Goal: Communication & Community: Answer question/provide support

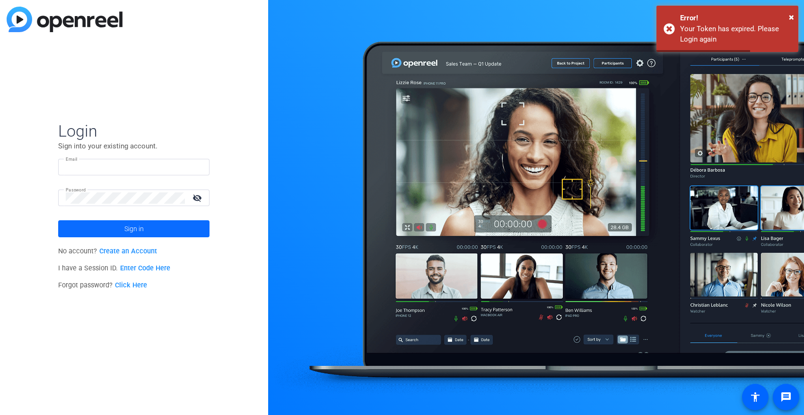
type input "[PERSON_NAME][EMAIL_ADDRESS][PERSON_NAME][DOMAIN_NAME]"
click at [85, 238] on span at bounding box center [133, 229] width 151 height 23
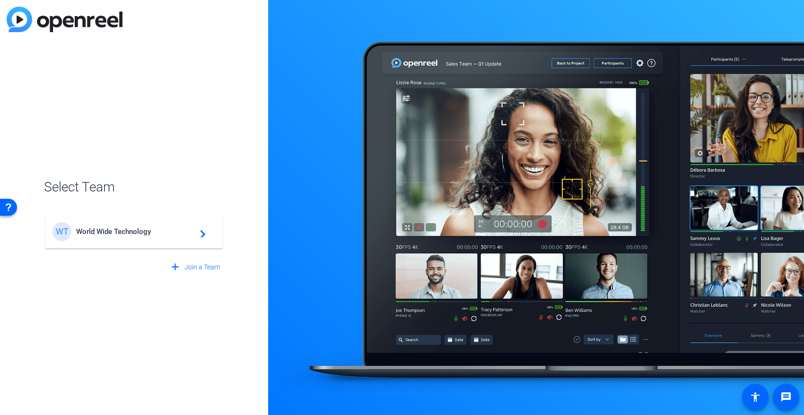
click at [85, 238] on div "WT World Wide Technology navigate_next" at bounding box center [134, 231] width 163 height 19
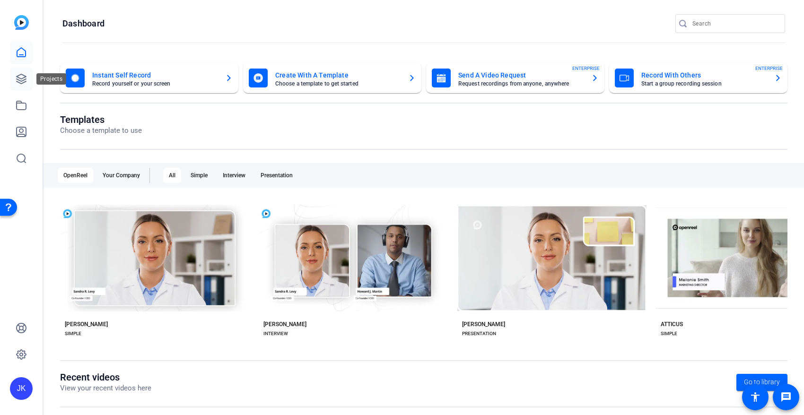
click at [23, 81] on icon at bounding box center [21, 78] width 11 height 11
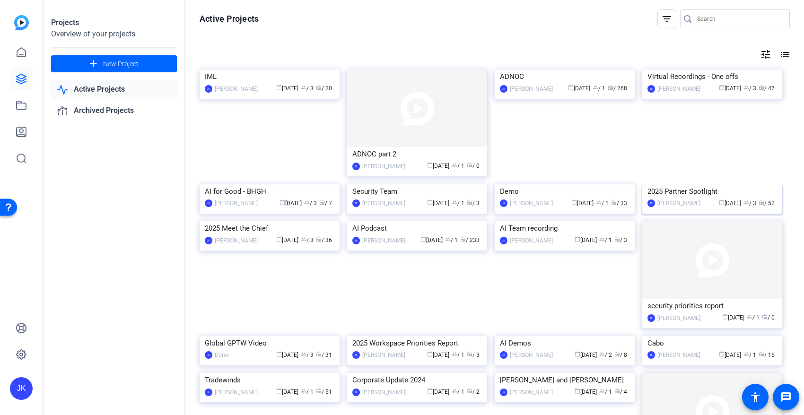
click at [721, 184] on img at bounding box center [712, 184] width 140 height 0
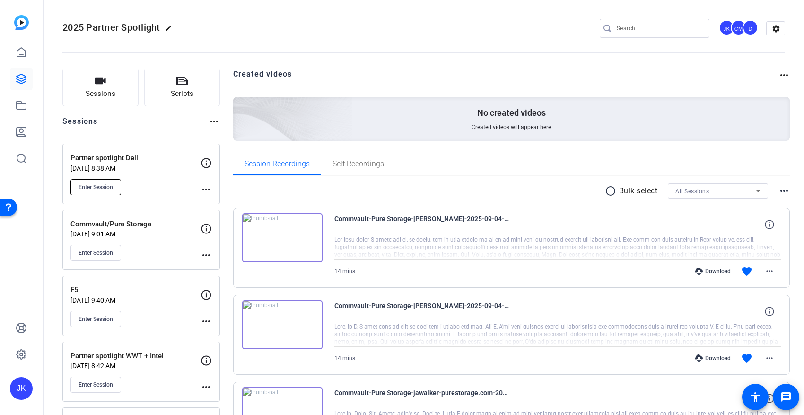
click at [99, 185] on span "Enter Session" at bounding box center [96, 188] width 35 height 8
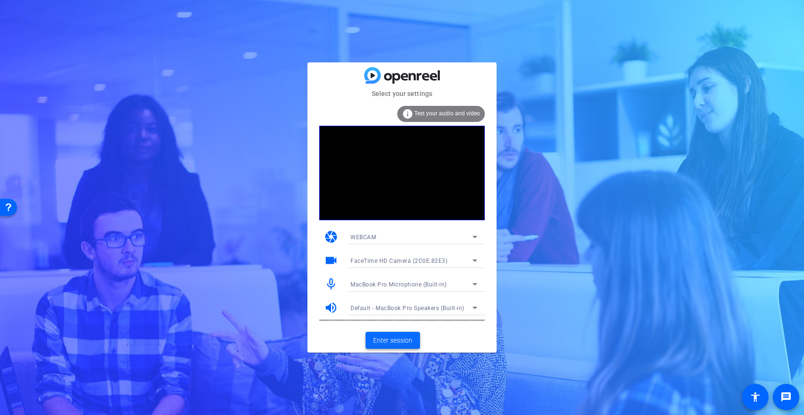
click at [384, 341] on span "Enter session" at bounding box center [392, 341] width 39 height 10
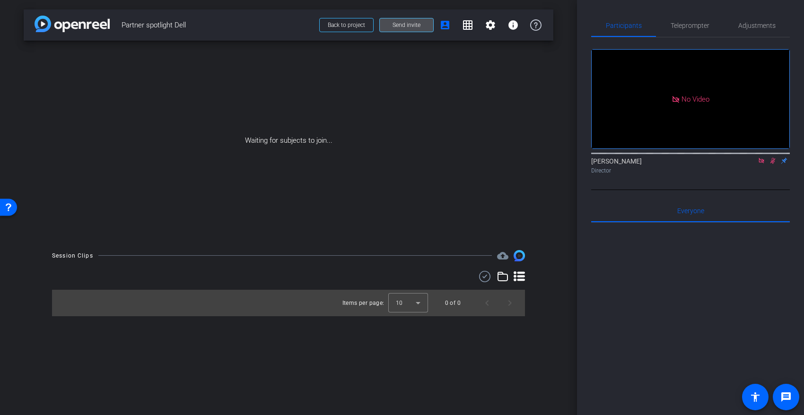
click at [411, 30] on span at bounding box center [406, 25] width 53 height 23
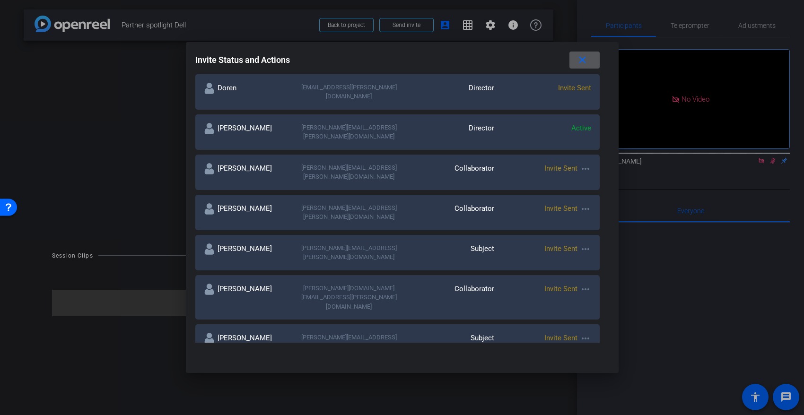
scroll to position [221, 0]
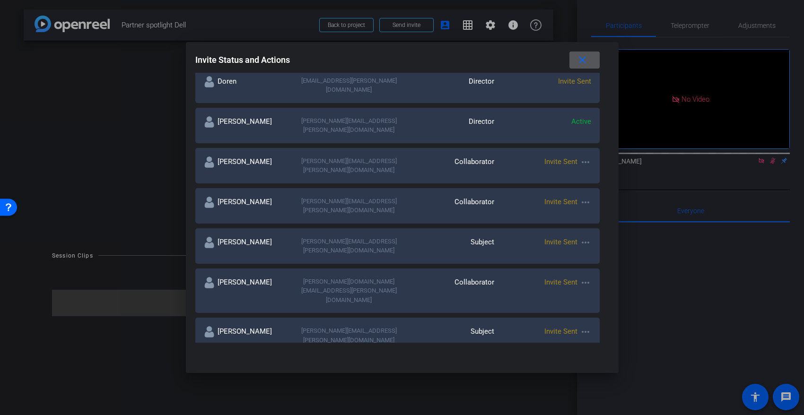
click at [580, 157] on mat-icon "more_horiz" at bounding box center [585, 162] width 11 height 11
click at [571, 164] on span "Re-Send Invite" at bounding box center [599, 167] width 71 height 11
click at [580, 197] on mat-icon "more_horiz" at bounding box center [585, 202] width 11 height 11
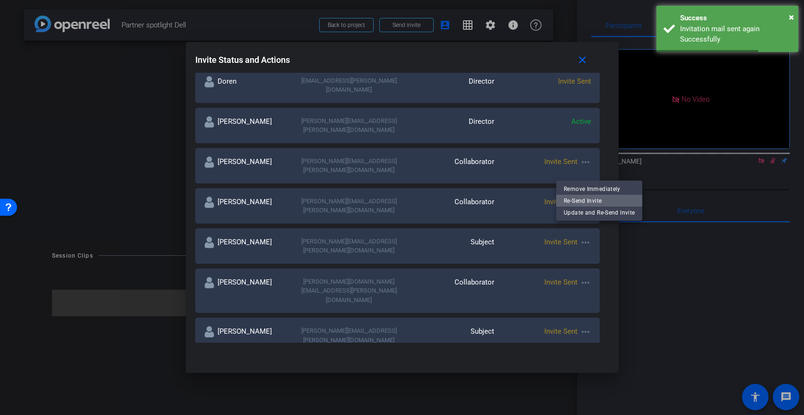
click at [579, 202] on span "Re-Send Invite" at bounding box center [599, 200] width 71 height 11
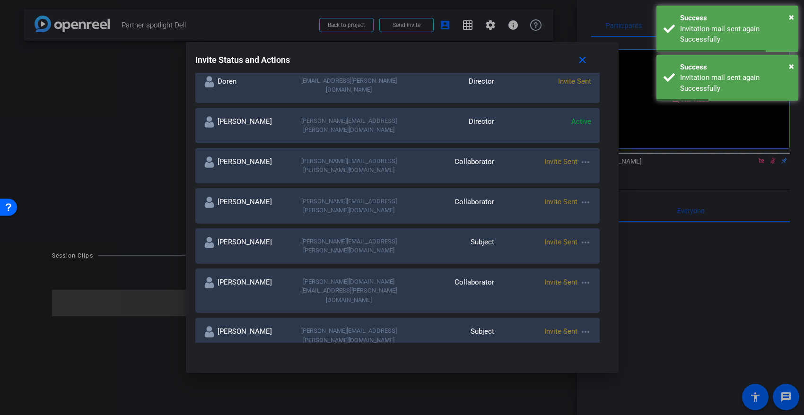
click at [580, 237] on mat-icon "more_horiz" at bounding box center [585, 242] width 11 height 11
click at [569, 229] on span "Re-Send Invite" at bounding box center [599, 233] width 71 height 11
click at [580, 277] on mat-icon "more_horiz" at bounding box center [585, 282] width 11 height 11
click at [569, 264] on span "Re-Send Invite" at bounding box center [599, 267] width 71 height 11
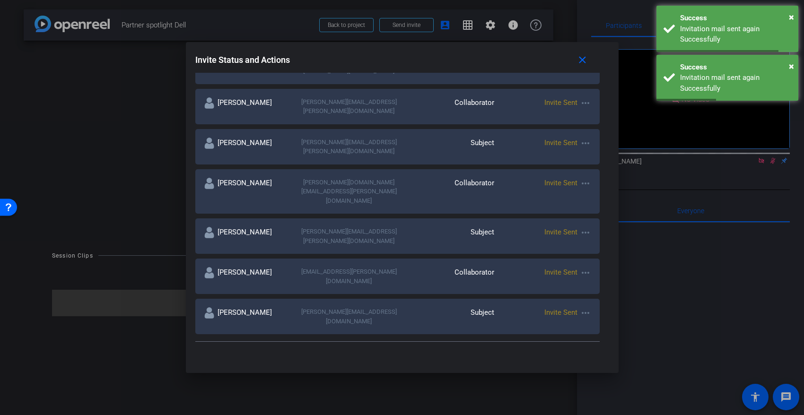
scroll to position [323, 0]
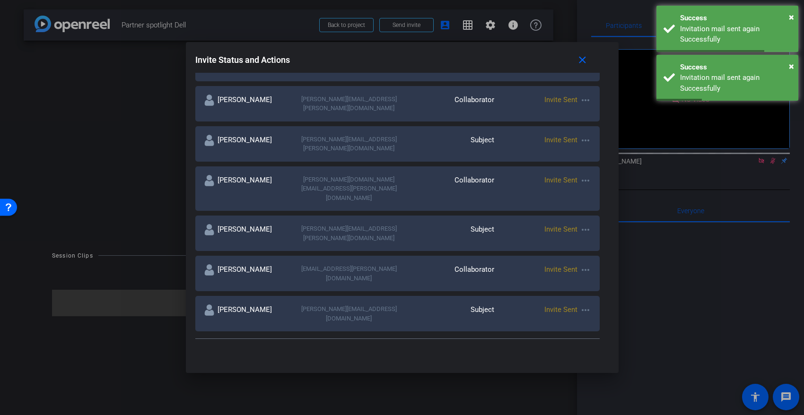
click at [580, 224] on mat-icon "more_horiz" at bounding box center [585, 229] width 11 height 11
click at [564, 194] on span "Re-Send Invite" at bounding box center [599, 198] width 71 height 11
click at [580, 264] on mat-icon "more_horiz" at bounding box center [585, 269] width 11 height 11
click at [570, 229] on span "Re-Send Invite" at bounding box center [599, 232] width 71 height 11
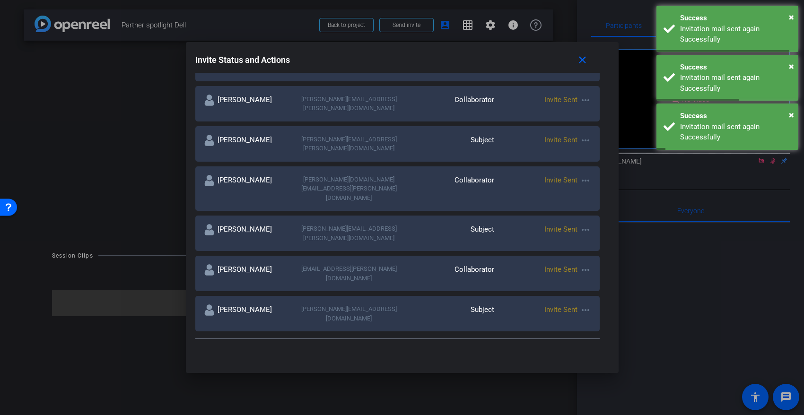
click at [580, 305] on mat-icon "more_horiz" at bounding box center [585, 310] width 11 height 11
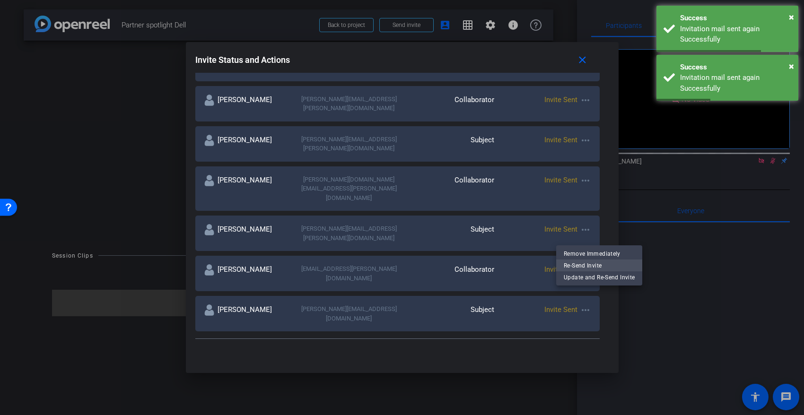
click at [576, 261] on span "Re-Send Invite" at bounding box center [599, 265] width 71 height 11
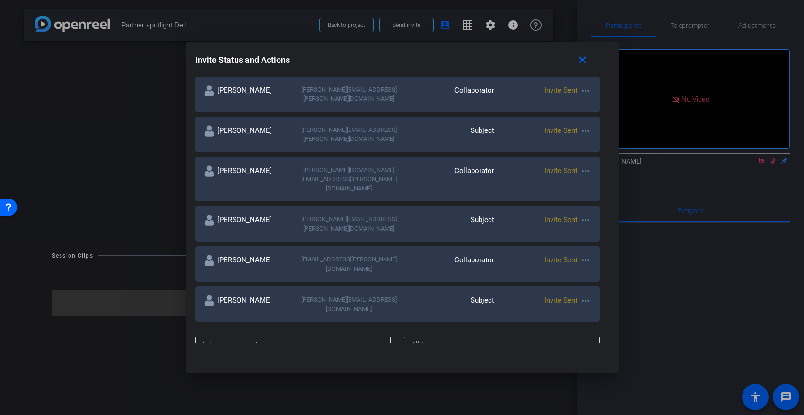
scroll to position [334, 0]
click at [360, 338] on input at bounding box center [293, 343] width 181 height 11
paste input "[PERSON_NAME][EMAIL_ADDRESS][DOMAIN_NAME]"
type input "[PERSON_NAME][EMAIL_ADDRESS][DOMAIN_NAME]"
click at [337, 338] on input "[PERSON_NAME][EMAIL_ADDRESS][DOMAIN_NAME]" at bounding box center [293, 343] width 181 height 11
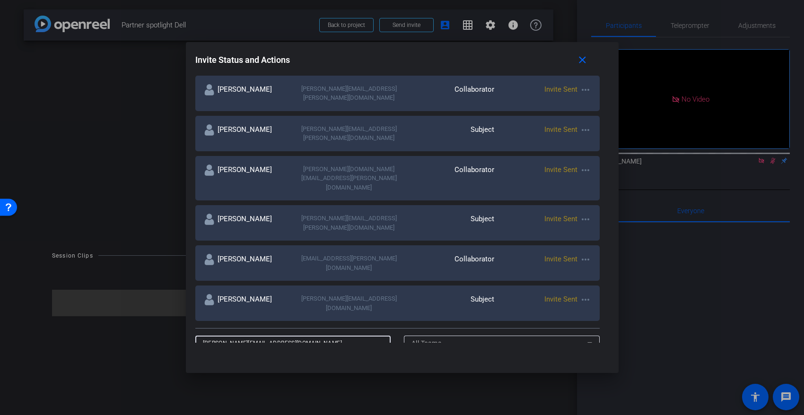
click at [337, 338] on input "[PERSON_NAME][EMAIL_ADDRESS][DOMAIN_NAME]" at bounding box center [293, 343] width 181 height 11
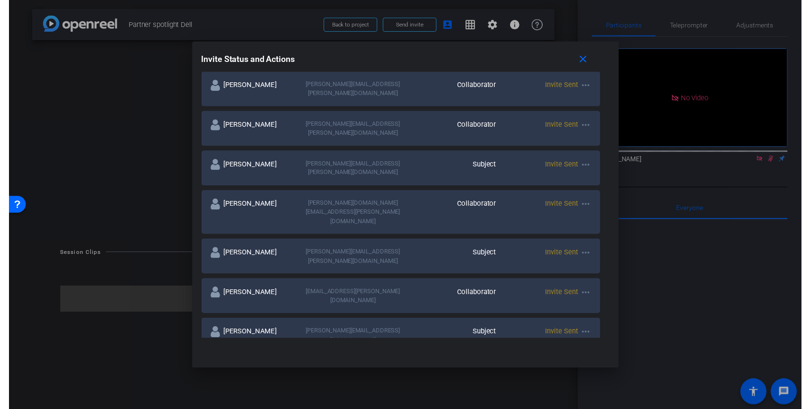
scroll to position [0, 0]
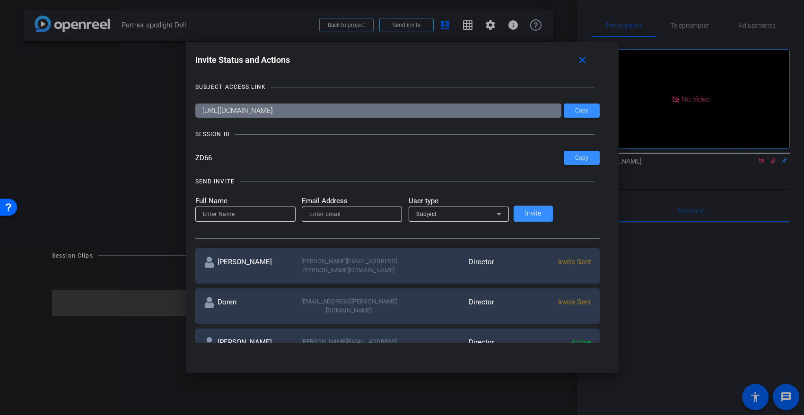
click at [288, 214] on input at bounding box center [245, 214] width 85 height 11
click at [337, 213] on input "email" at bounding box center [351, 214] width 85 height 11
paste input "[PERSON_NAME][EMAIL_ADDRESS][DOMAIN_NAME]"
type input "[PERSON_NAME][EMAIL_ADDRESS][DOMAIN_NAME]"
click at [272, 214] on input at bounding box center [245, 214] width 85 height 11
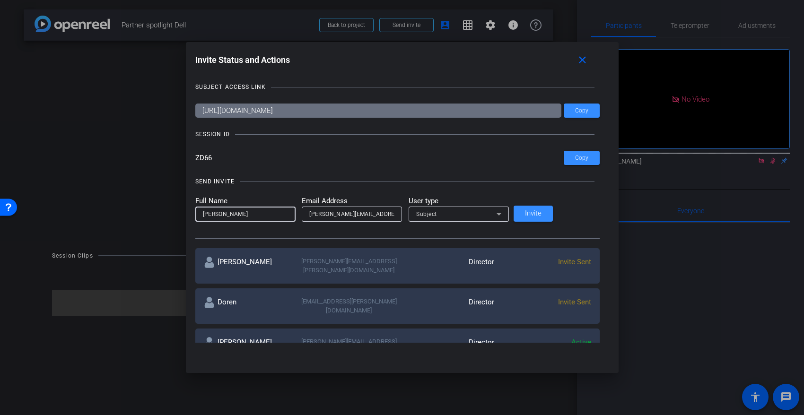
type input "[PERSON_NAME]"
click at [485, 212] on div "Subject" at bounding box center [456, 214] width 80 height 12
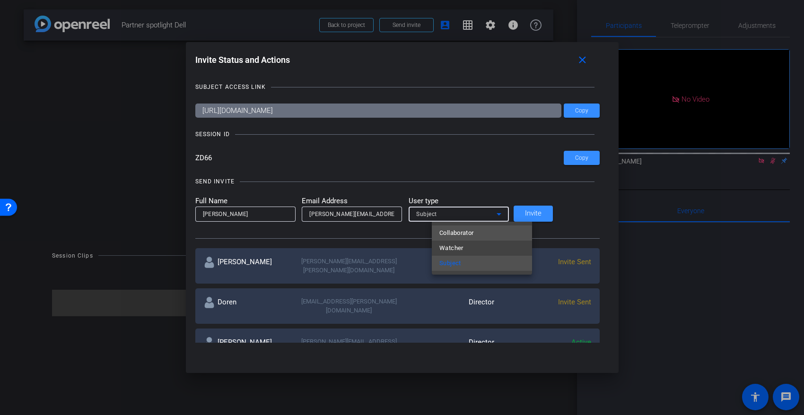
click at [477, 233] on mat-option "Collaborator" at bounding box center [482, 233] width 100 height 15
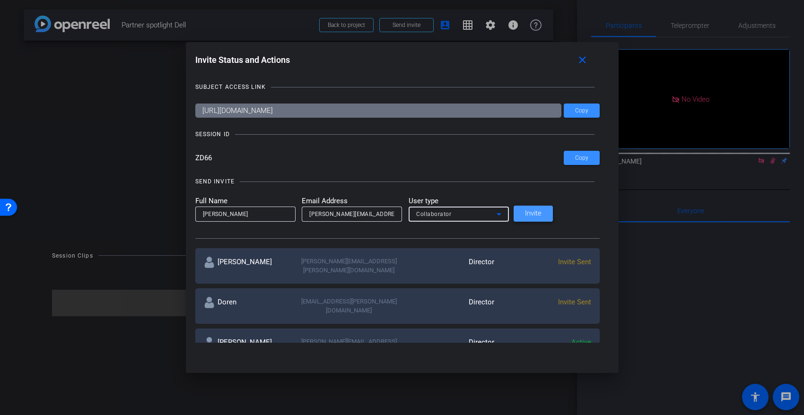
click at [542, 214] on span "Invite" at bounding box center [533, 213] width 17 height 7
